Goal: Information Seeking & Learning: Learn about a topic

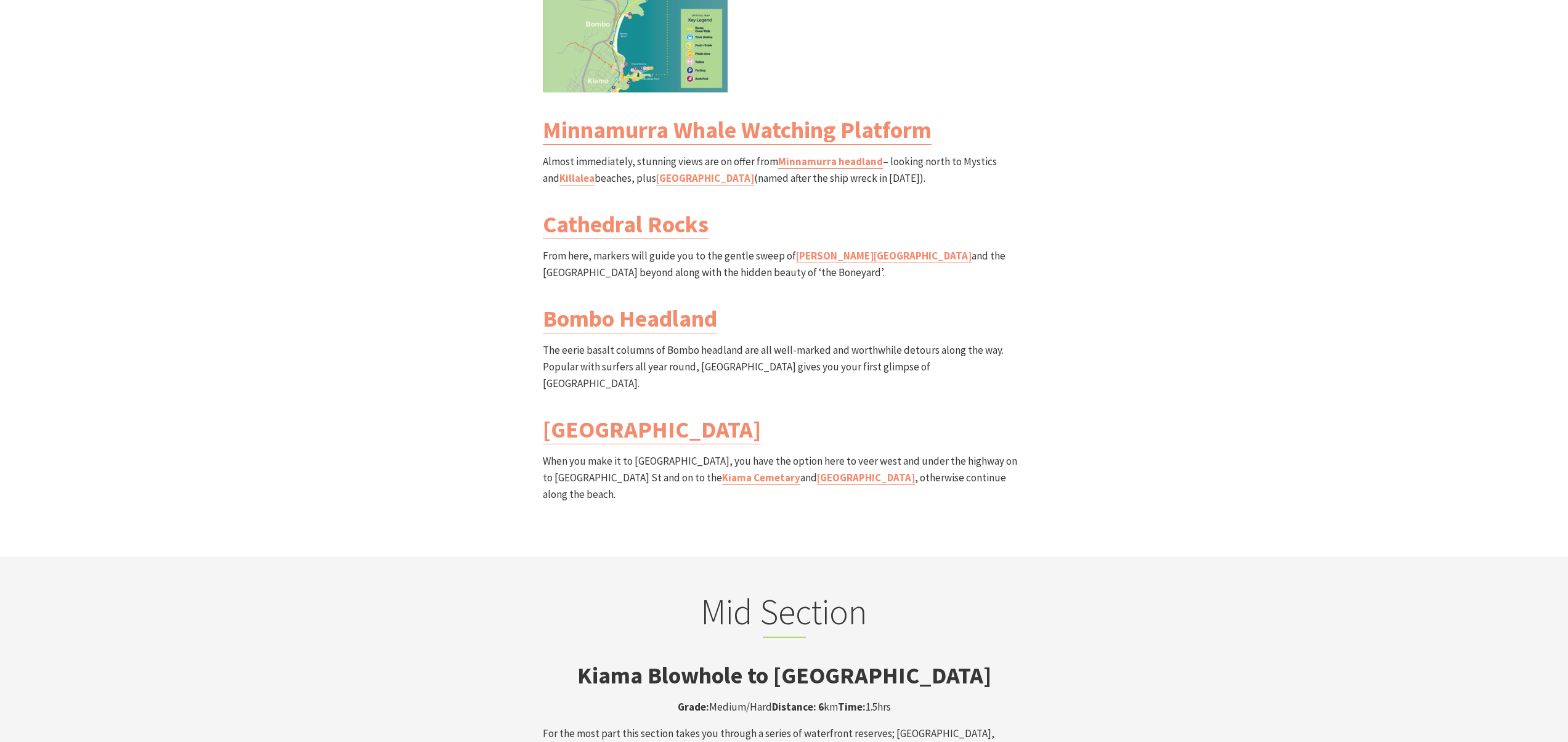
scroll to position [1850, 0]
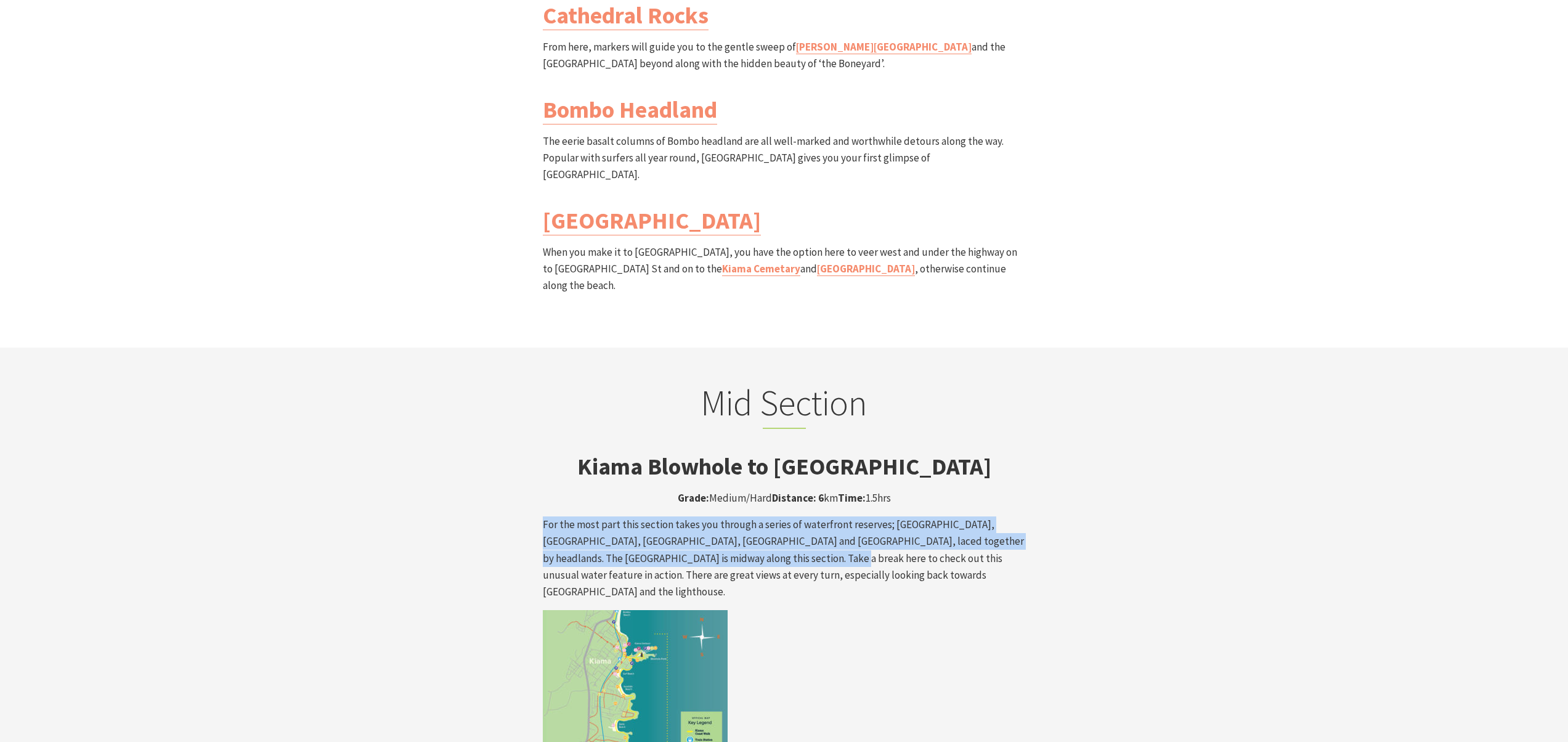
drag, startPoint x: 782, startPoint y: 437, endPoint x: 768, endPoint y: 488, distance: 52.9
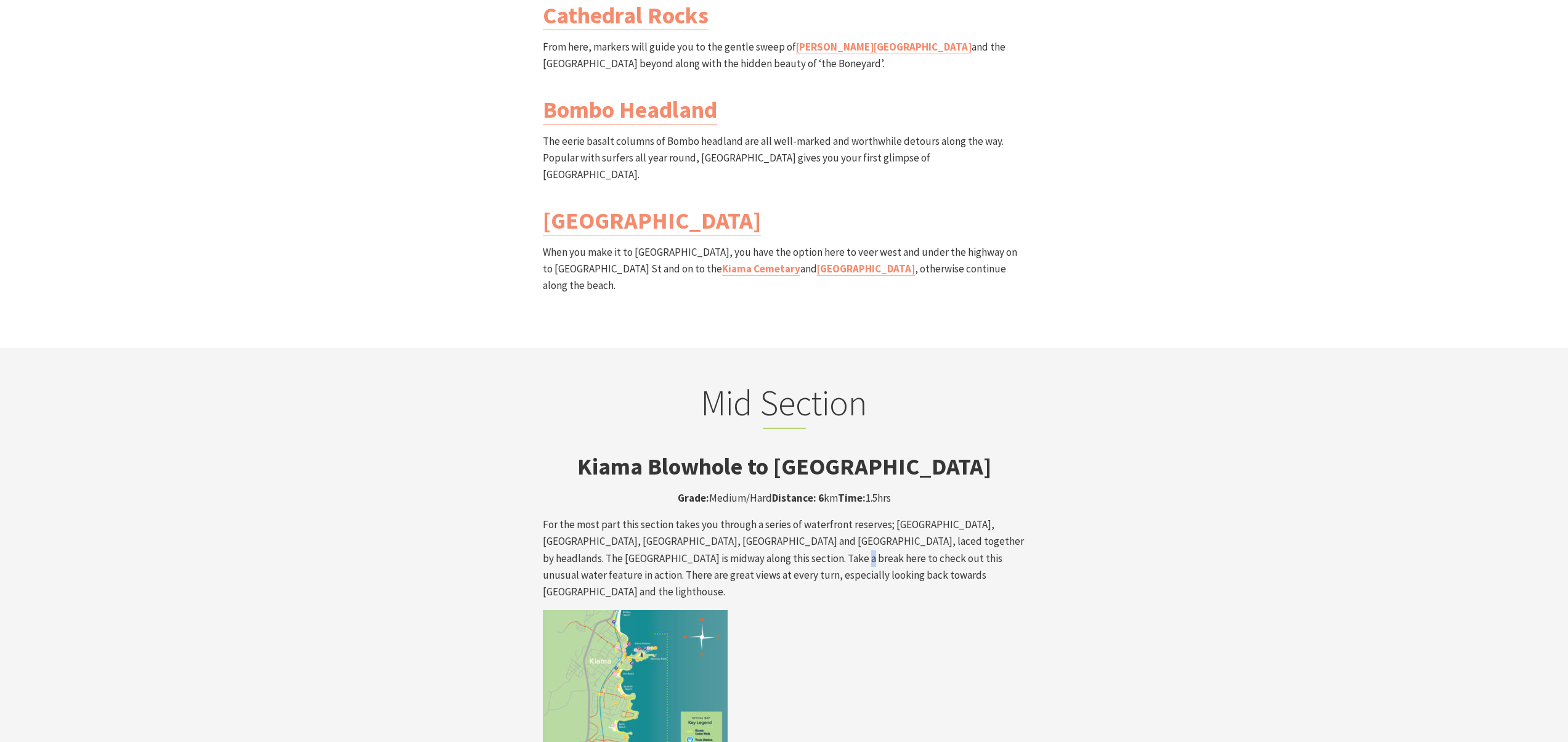
drag, startPoint x: 770, startPoint y: 487, endPoint x: 764, endPoint y: 488, distance: 6.1
click at [764, 517] on p "For the most part this section takes you through a series of waterfront reserve…" at bounding box center [784, 558] width 483 height 83
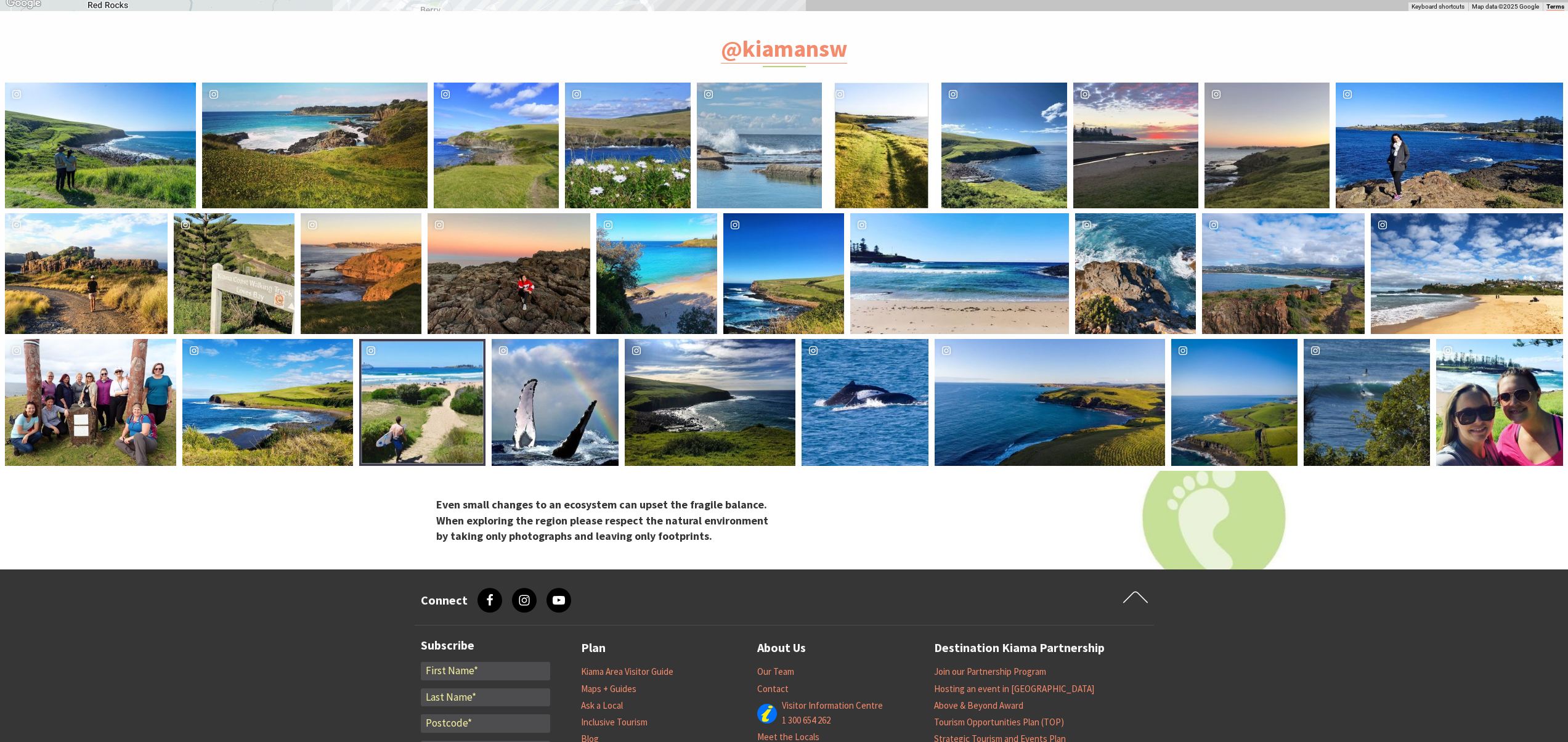
scroll to position [4928, 0]
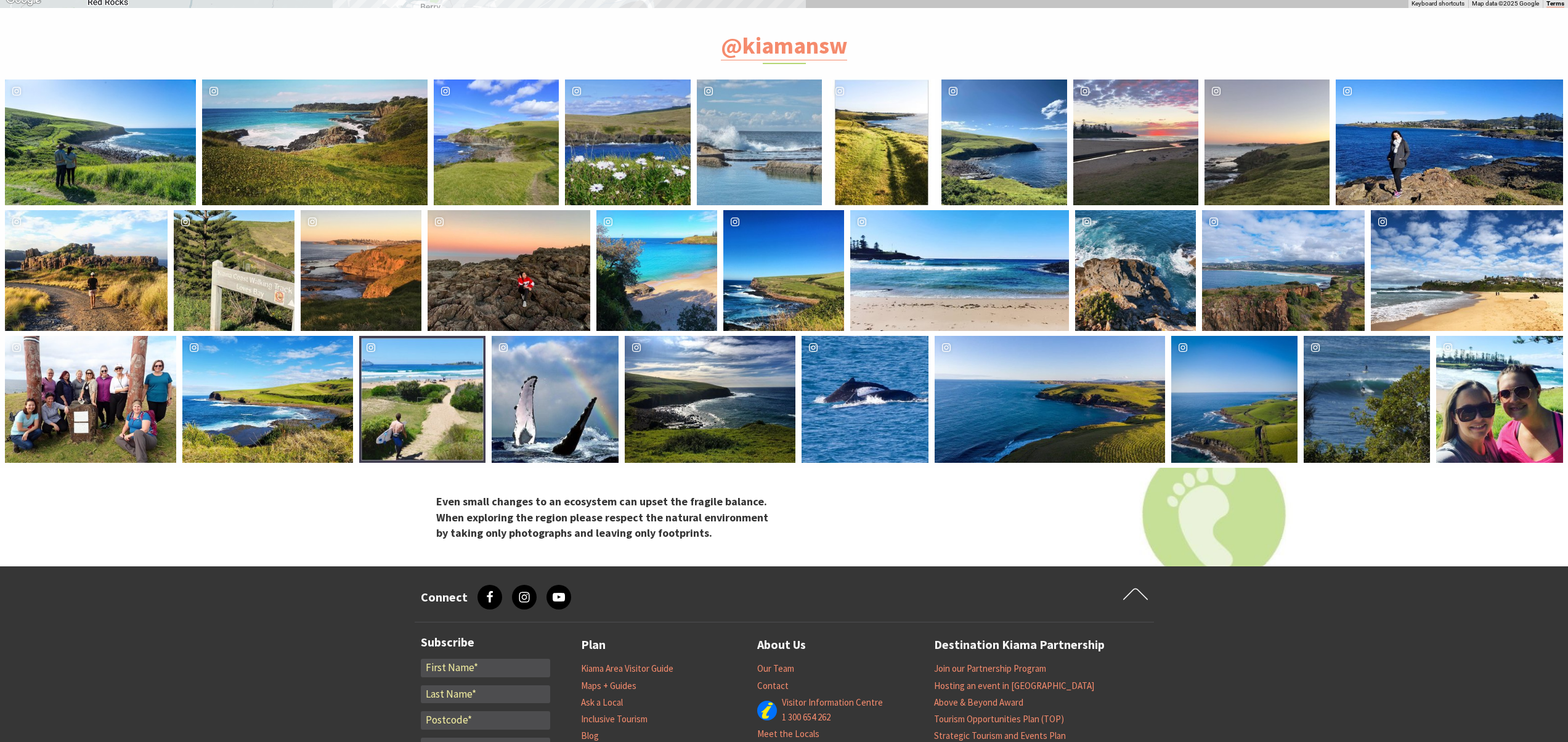
drag, startPoint x: 587, startPoint y: 372, endPoint x: 597, endPoint y: 395, distance: 25.1
click at [597, 495] on strong "Even small changes to an ecosystem can upset the fragile balance. When explorin…" at bounding box center [602, 517] width 332 height 45
drag, startPoint x: 597, startPoint y: 395, endPoint x: 589, endPoint y: 357, distance: 38.8
click at [596, 495] on strong "Even small changes to an ecosystem can upset the fragile balance. When explorin…" at bounding box center [602, 517] width 332 height 45
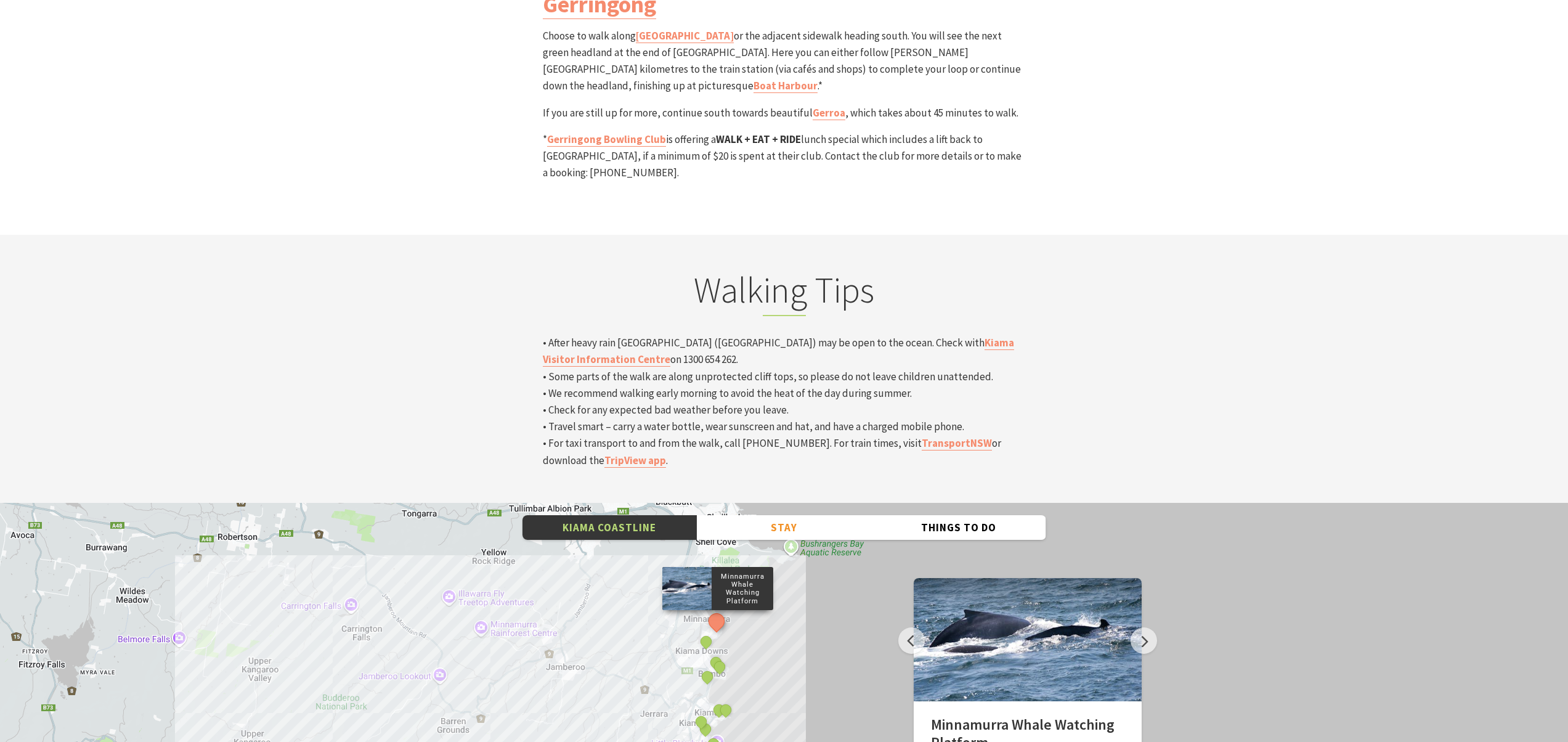
scroll to position [4014, 0]
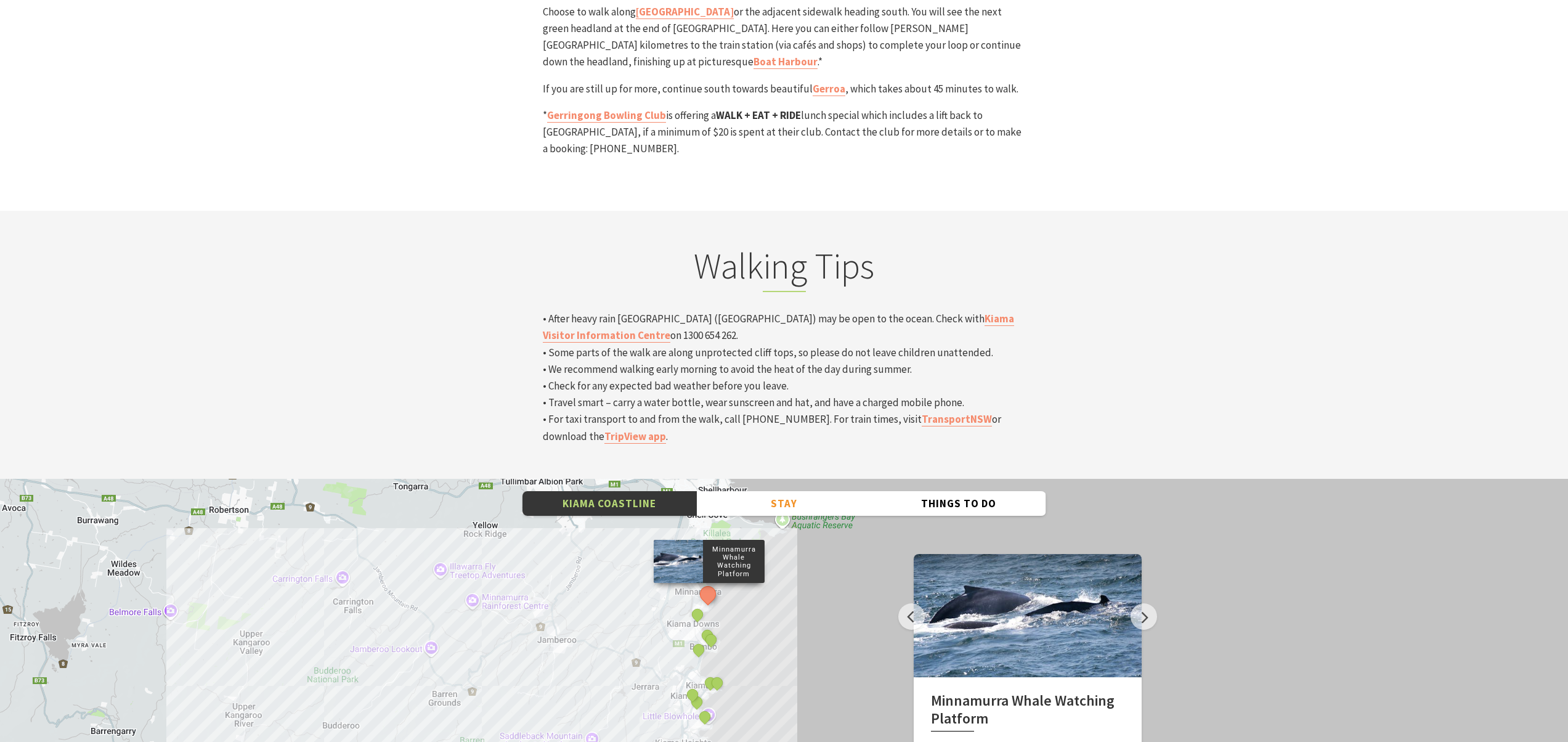
drag, startPoint x: 725, startPoint y: 517, endPoint x: 691, endPoint y: 505, distance: 36.1
click at [691, 505] on div "Minnamurra Whale Watching Platform Gerringong Whale Watching Platform Werri Lag…" at bounding box center [784, 700] width 1568 height 444
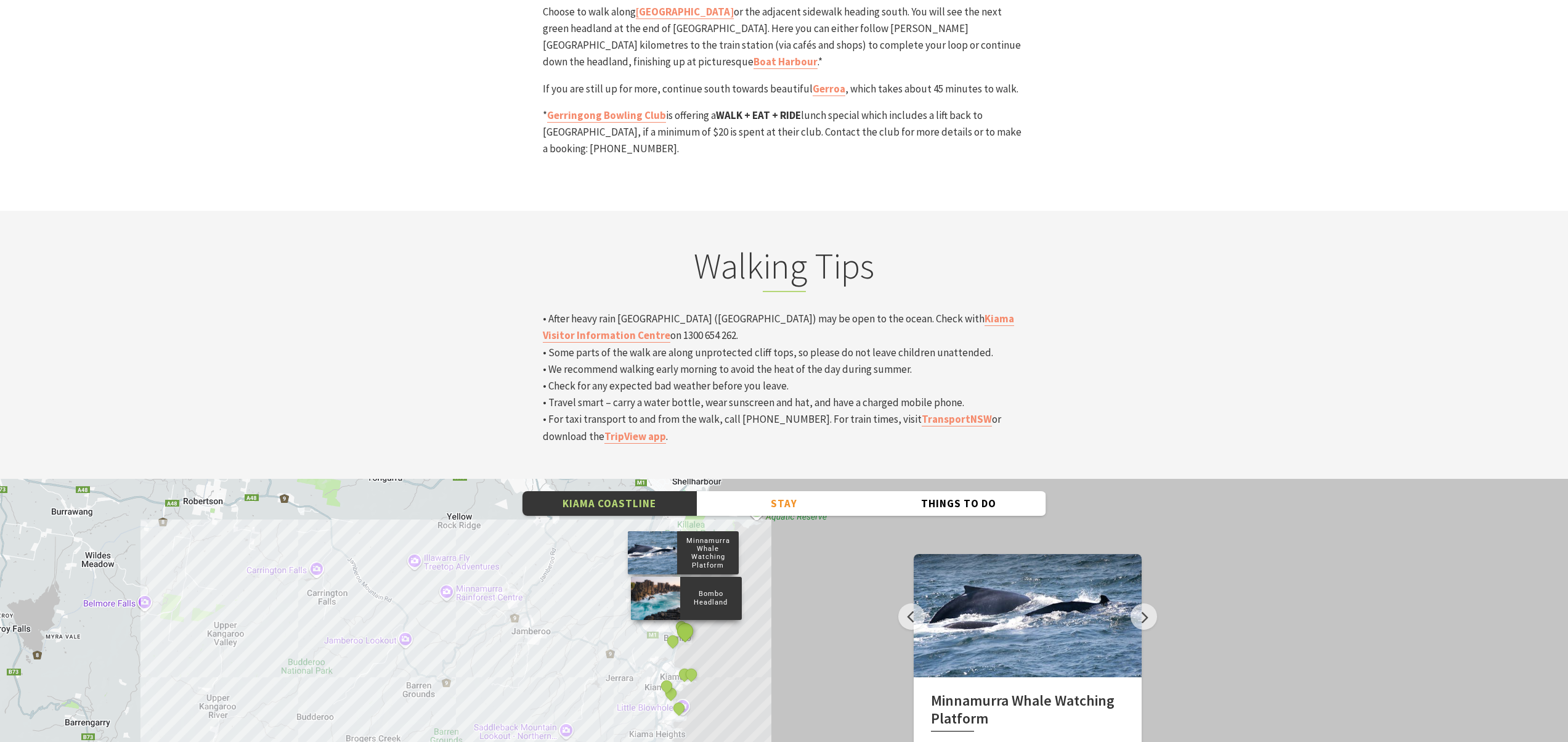
click at [685, 619] on button "See detail about Bombo Headland" at bounding box center [685, 630] width 22 height 22
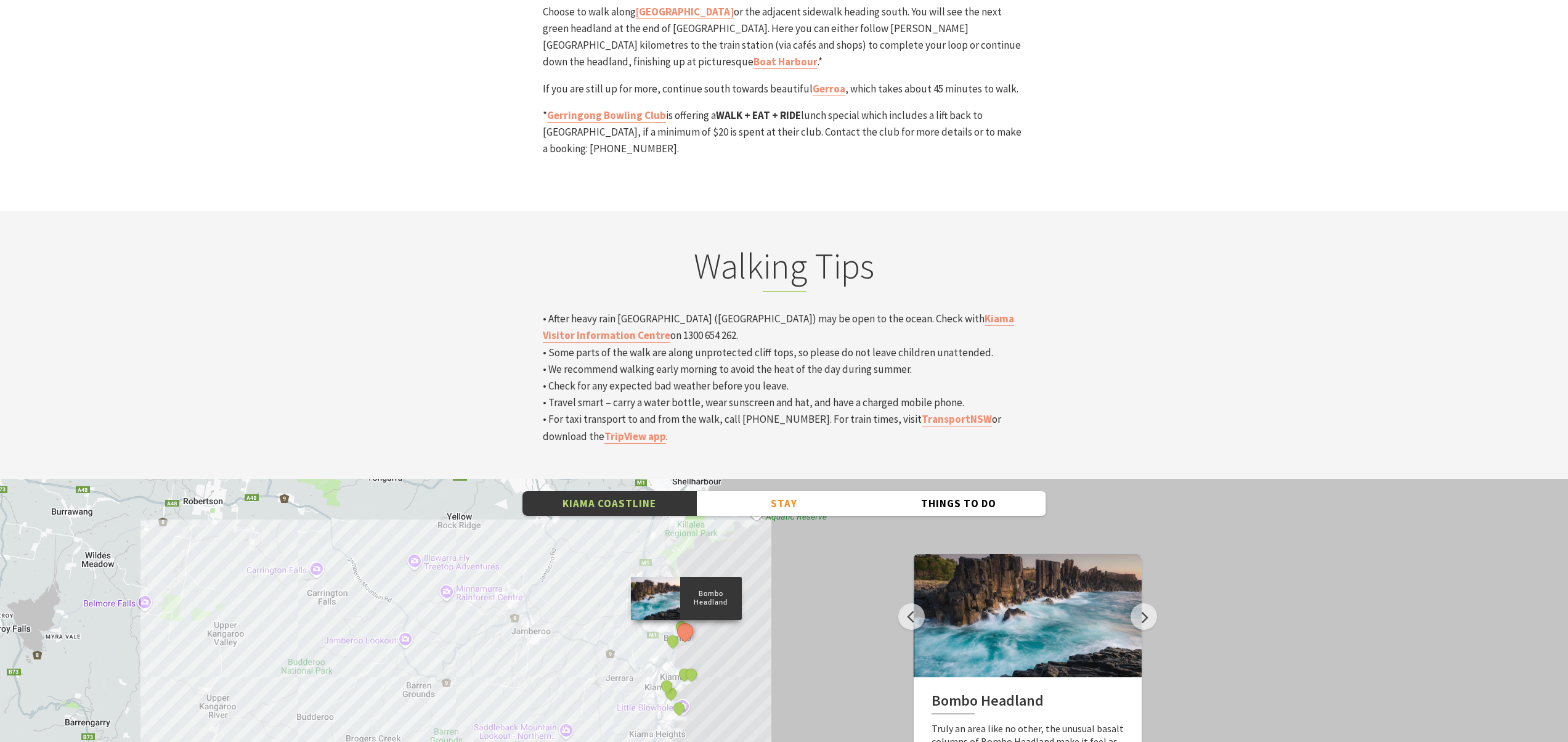
drag, startPoint x: 1031, startPoint y: 471, endPoint x: 1031, endPoint y: 480, distance: 9.0
click at [1031, 554] on div at bounding box center [1028, 616] width 228 height 124
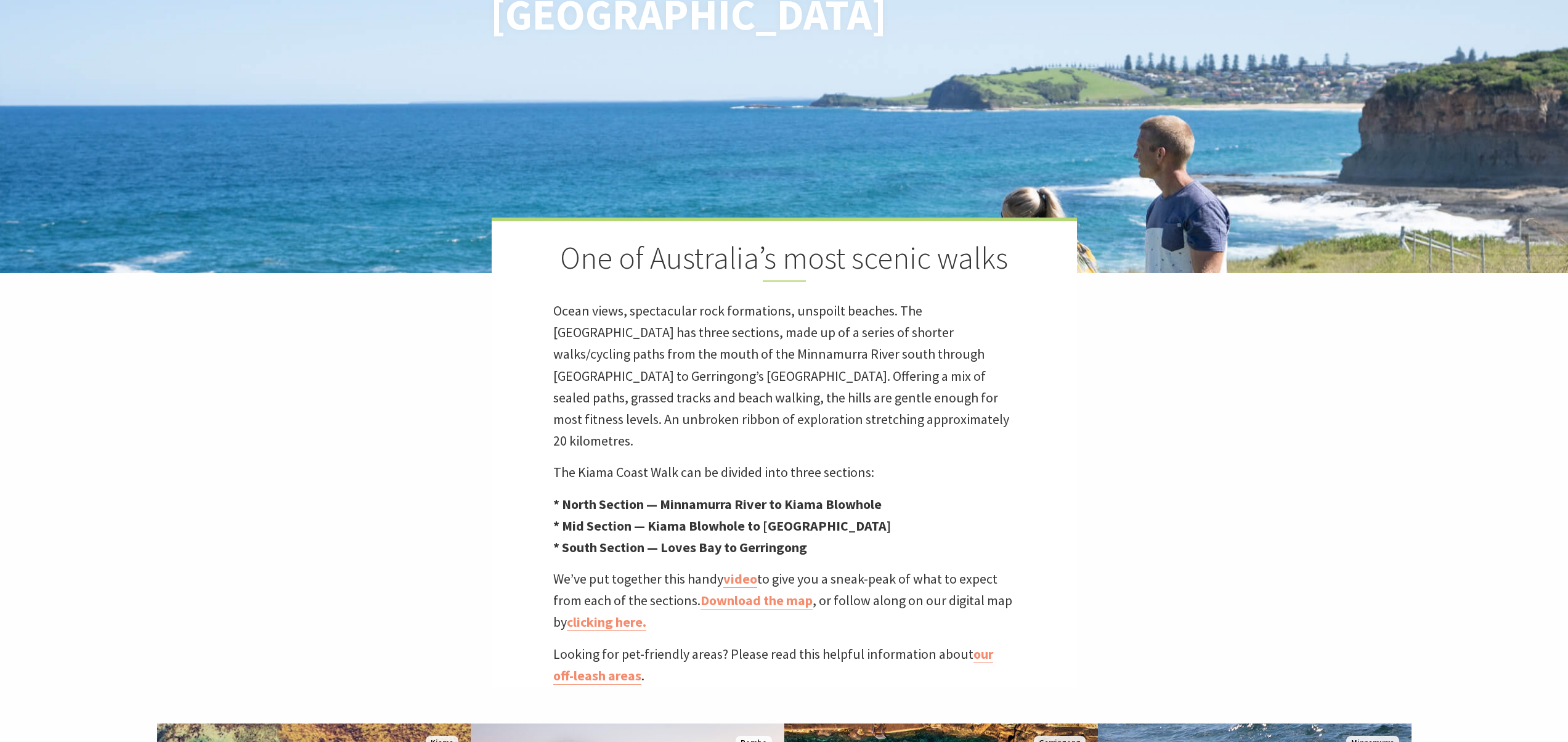
scroll to position [9, 0]
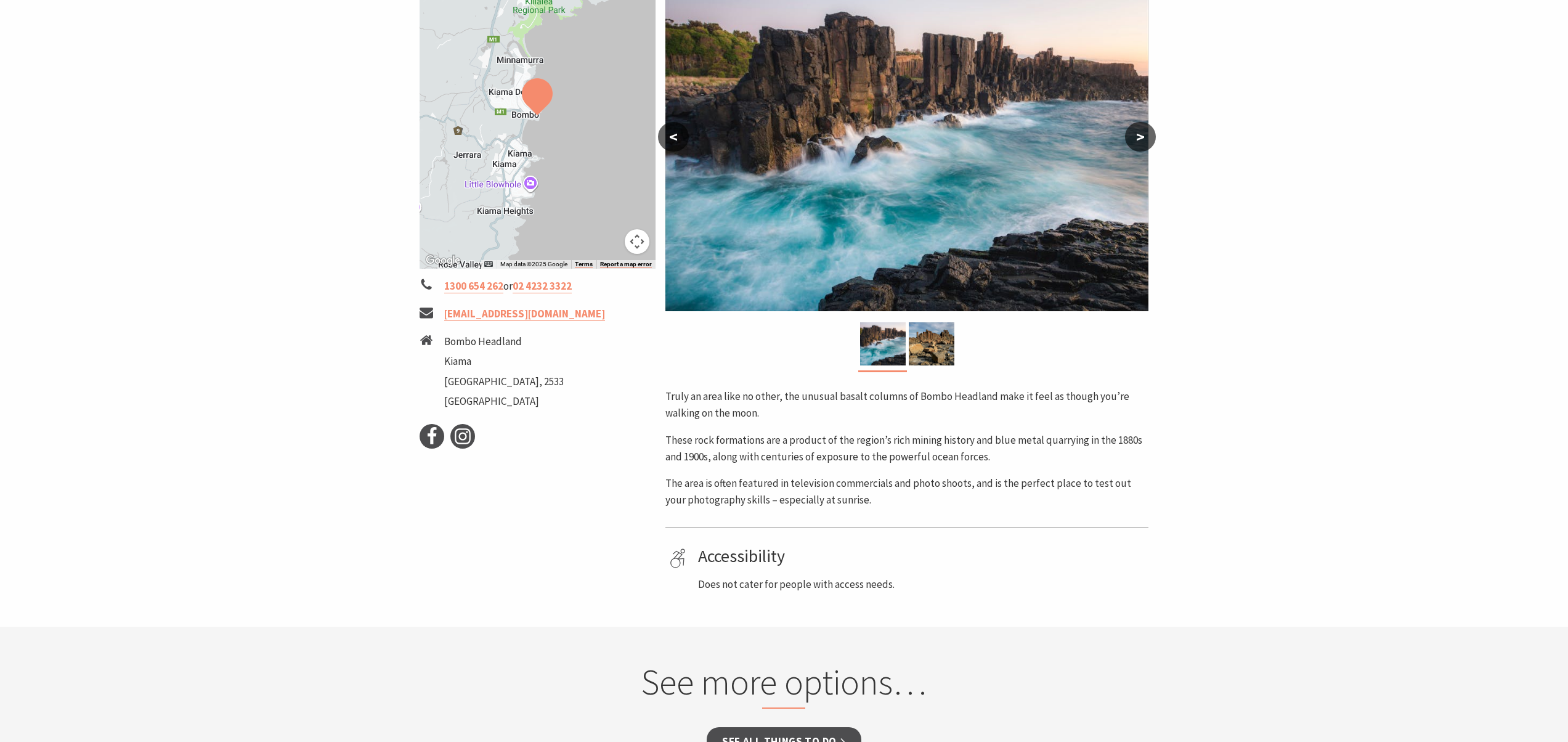
scroll to position [152, 0]
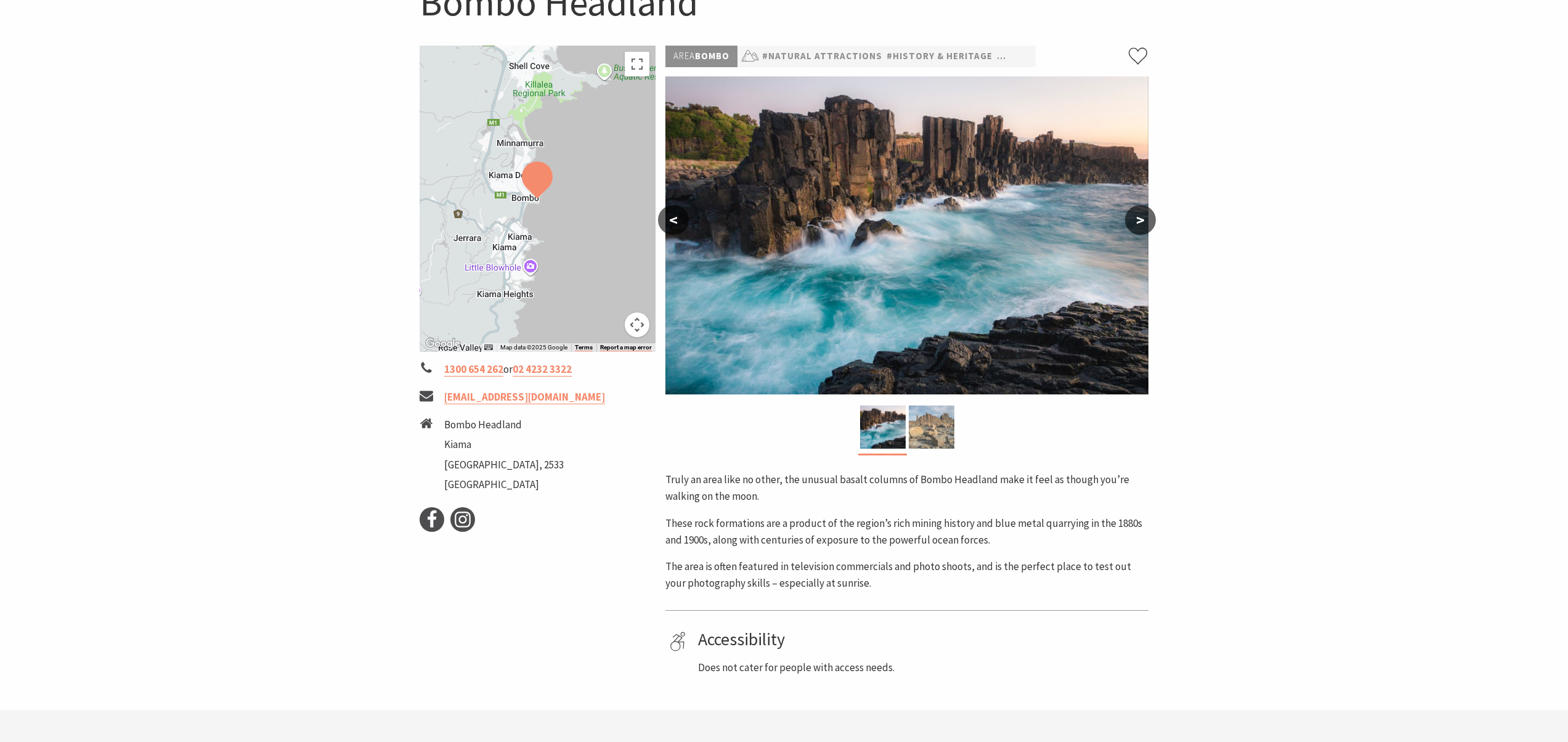
click at [942, 444] on img at bounding box center [931, 428] width 46 height 43
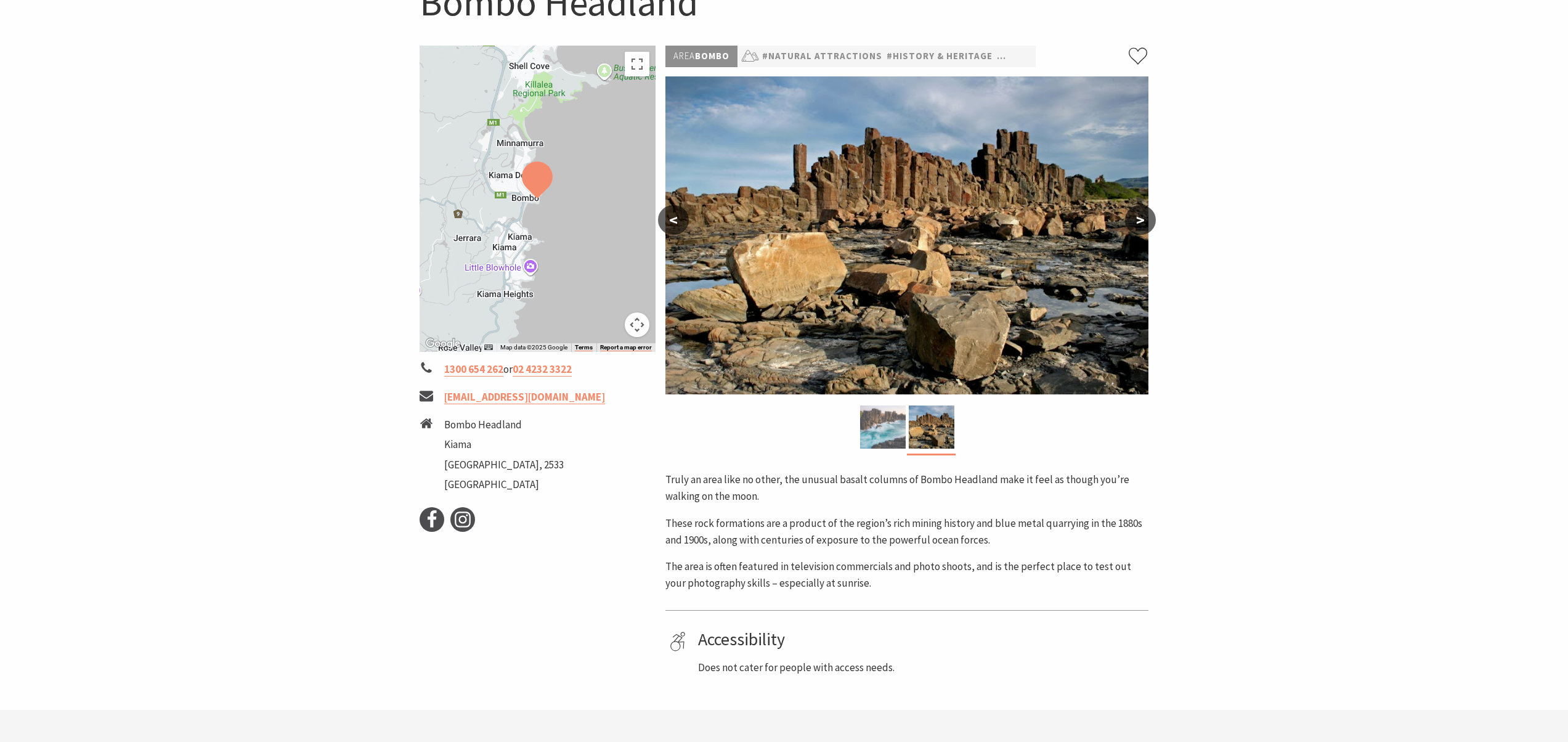
click at [871, 430] on img at bounding box center [883, 428] width 46 height 43
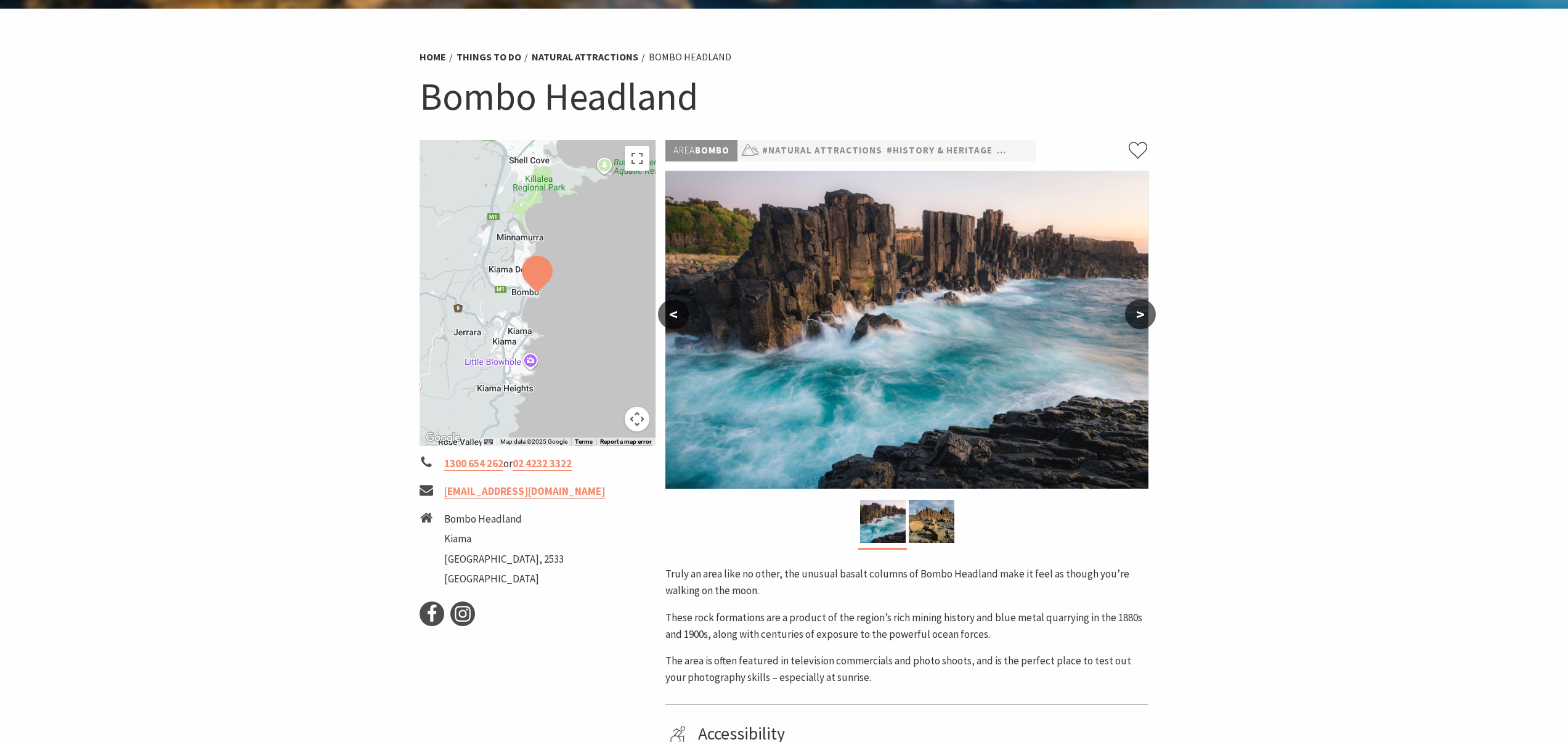
scroll to position [46, 0]
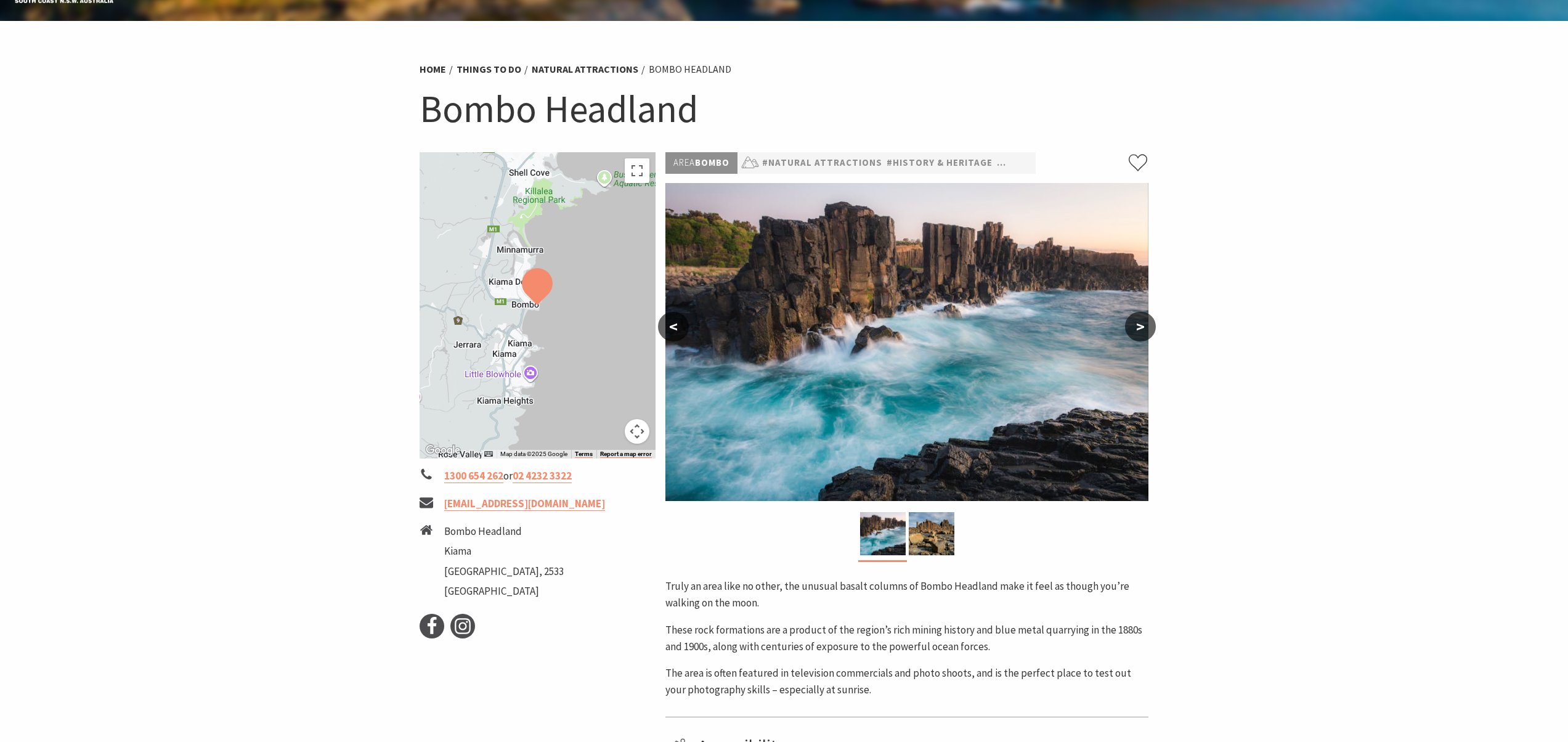
drag, startPoint x: 871, startPoint y: 330, endPoint x: 962, endPoint y: 329, distance: 91.0
click at [962, 329] on img at bounding box center [907, 342] width 483 height 318
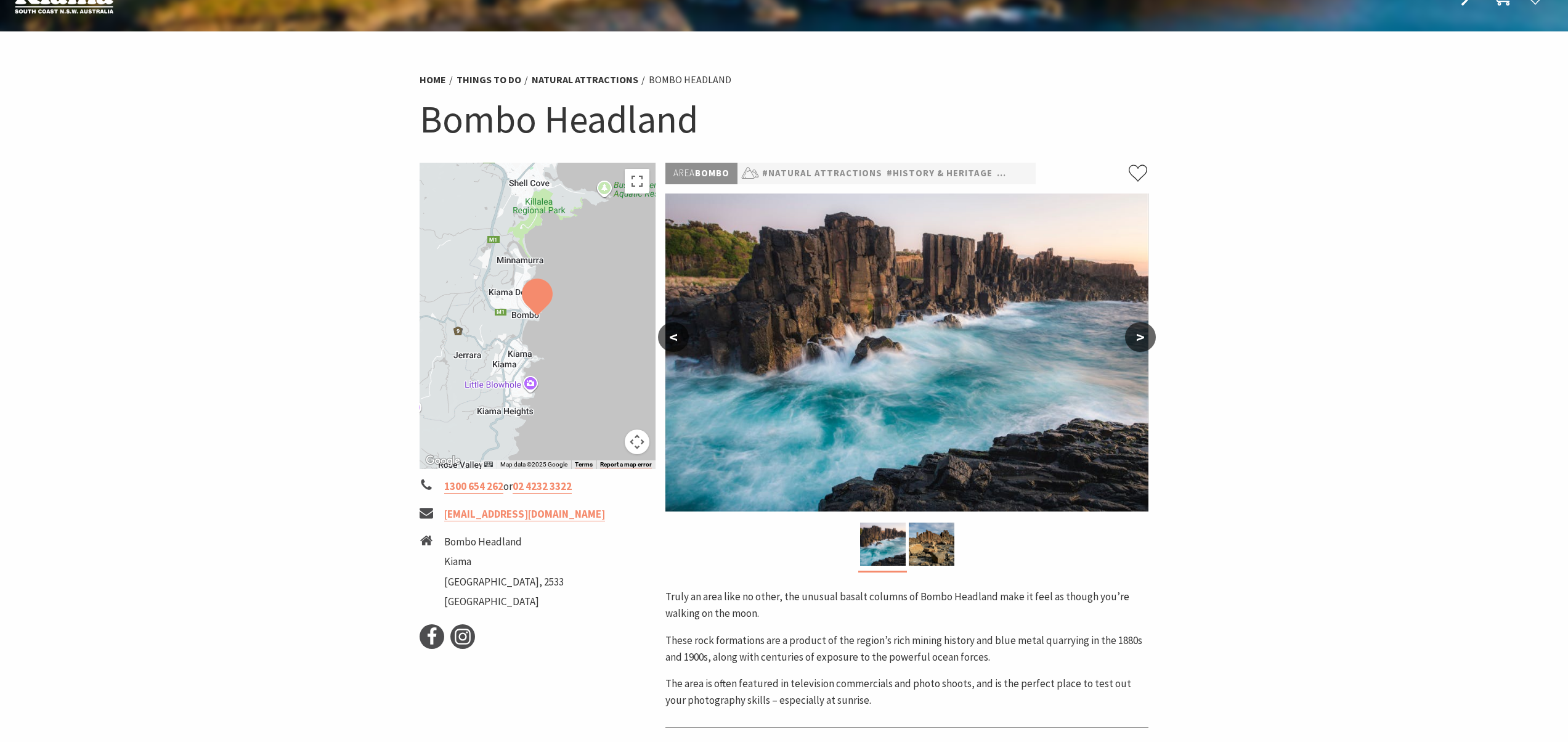
scroll to position [0, 0]
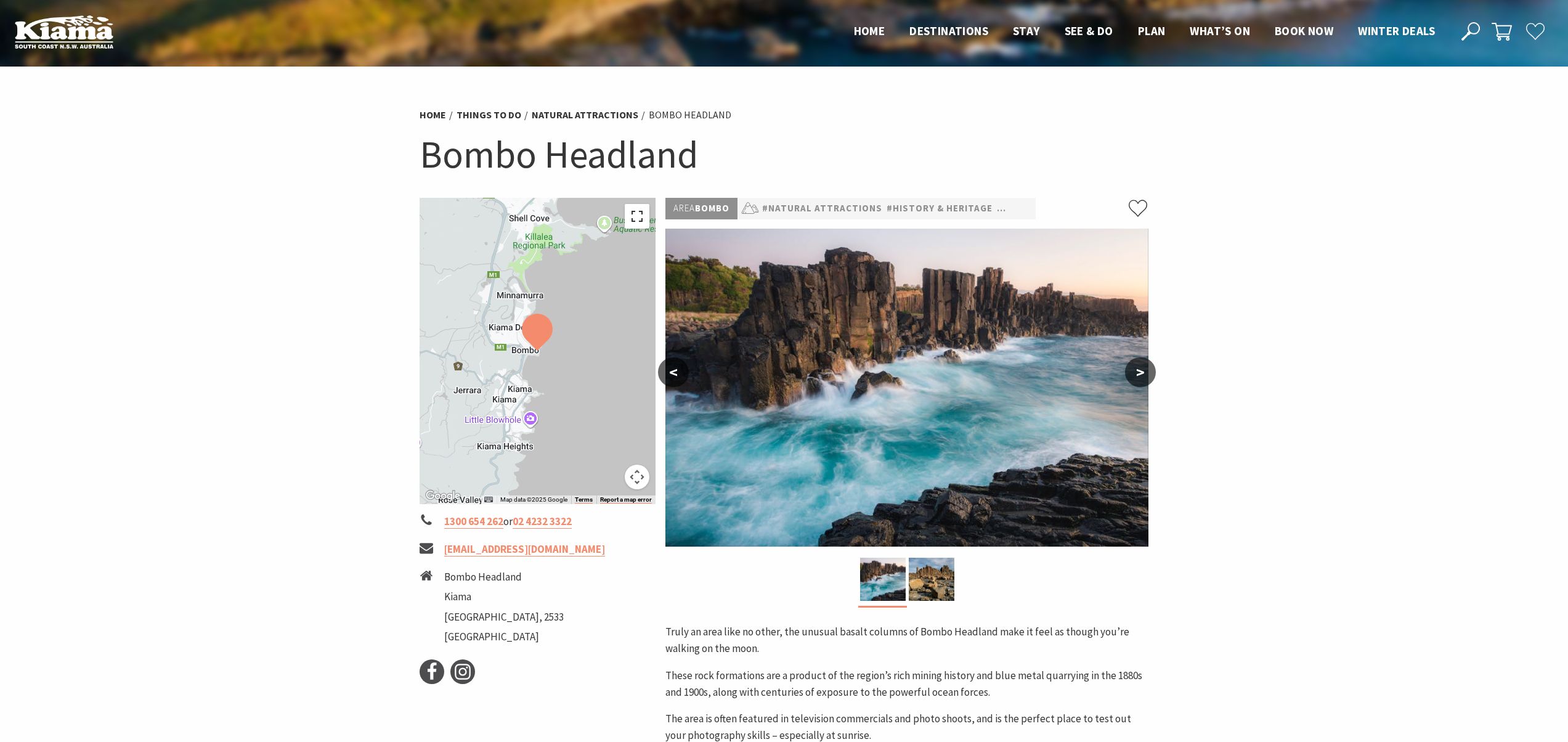
click at [635, 215] on button "Toggle fullscreen view" at bounding box center [637, 216] width 25 height 25
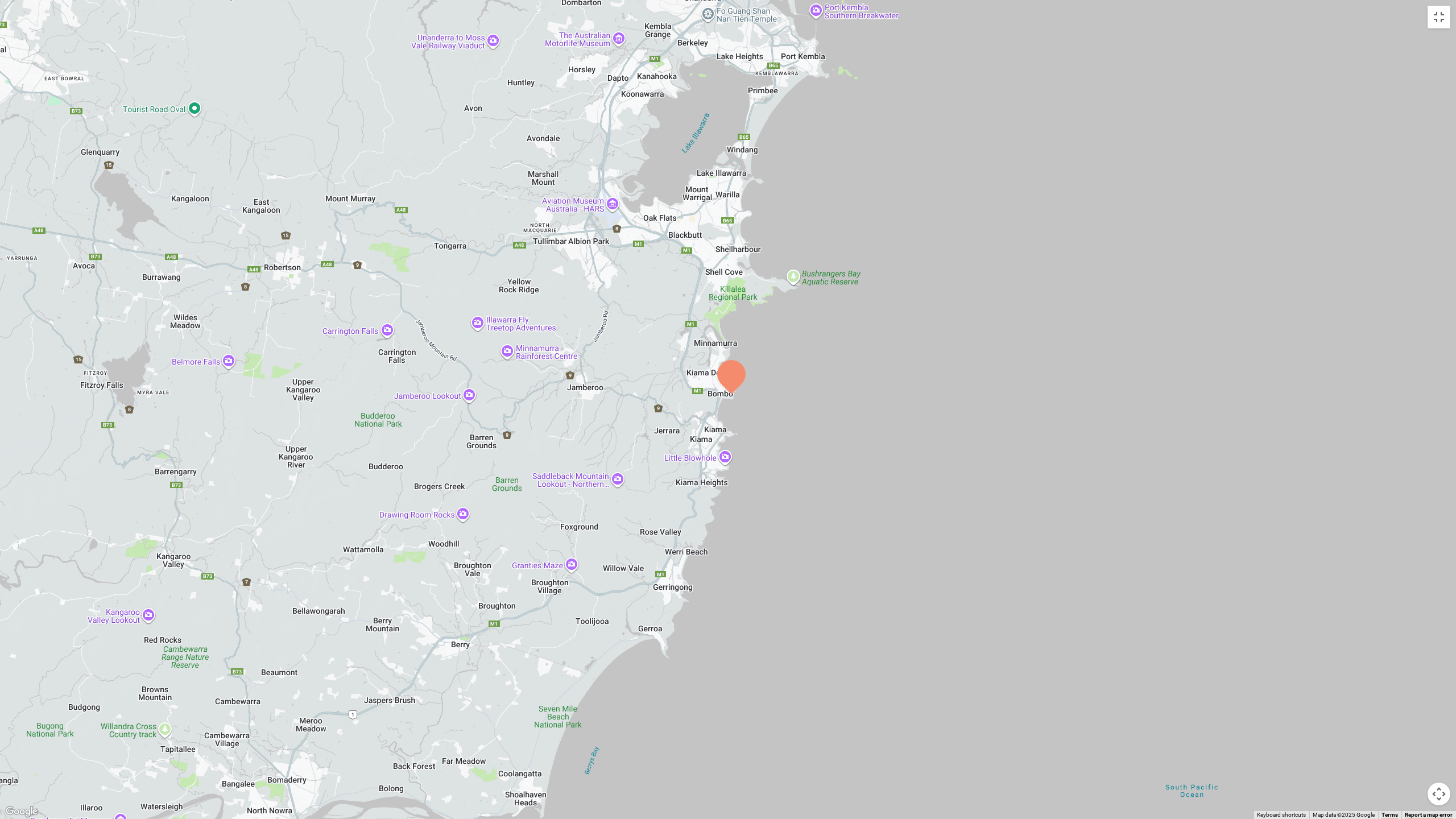
drag, startPoint x: 722, startPoint y: 402, endPoint x: 725, endPoint y: 386, distance: 16.3
click at [725, 386] on img at bounding box center [731, 377] width 28 height 34
click at [1439, 22] on button "Toggle fullscreen view" at bounding box center [1438, 17] width 23 height 23
